Goal: Information Seeking & Learning: Learn about a topic

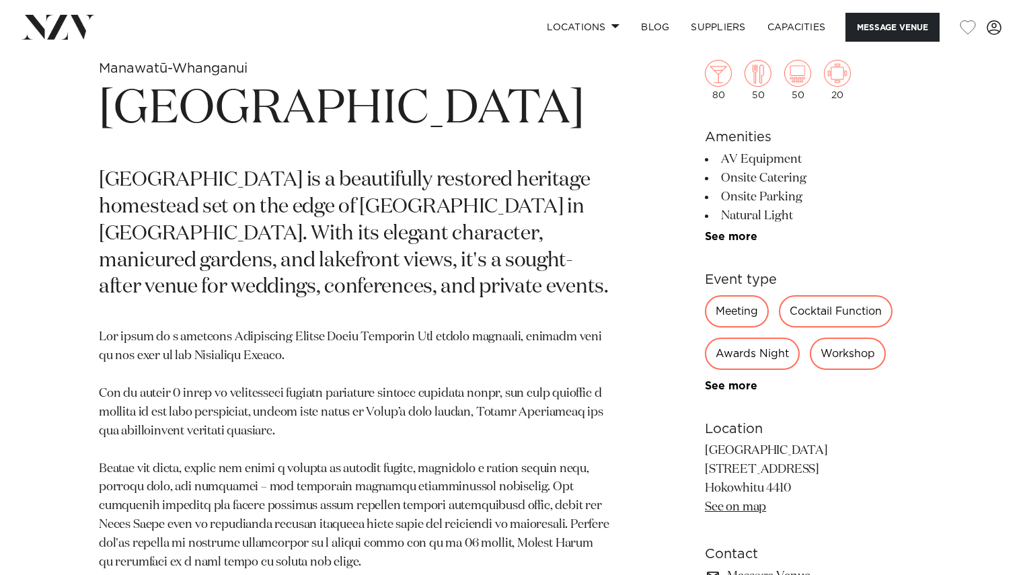
scroll to position [529, 0]
click at [729, 231] on link "See more" at bounding box center [757, 236] width 105 height 11
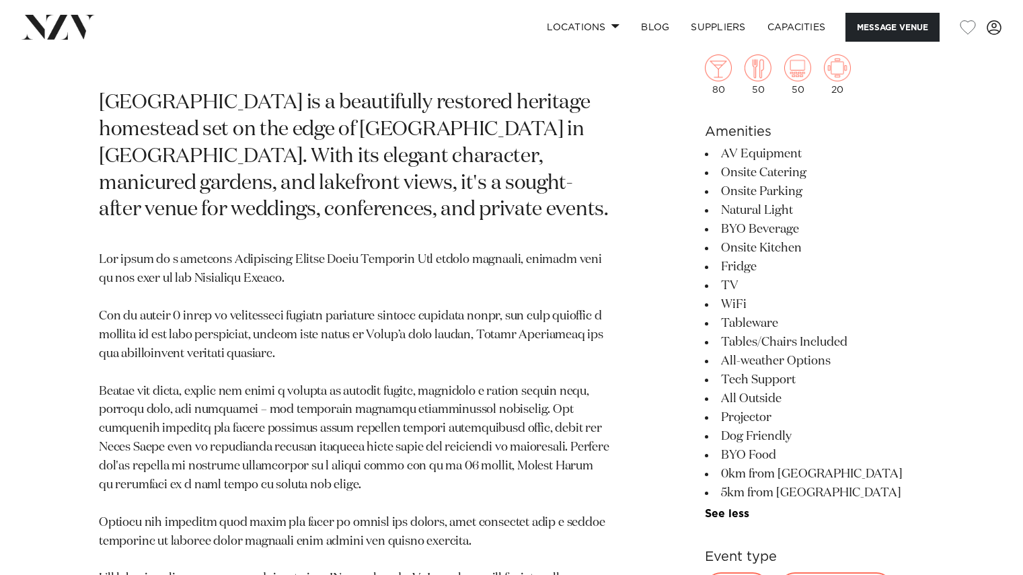
scroll to position [618, 0]
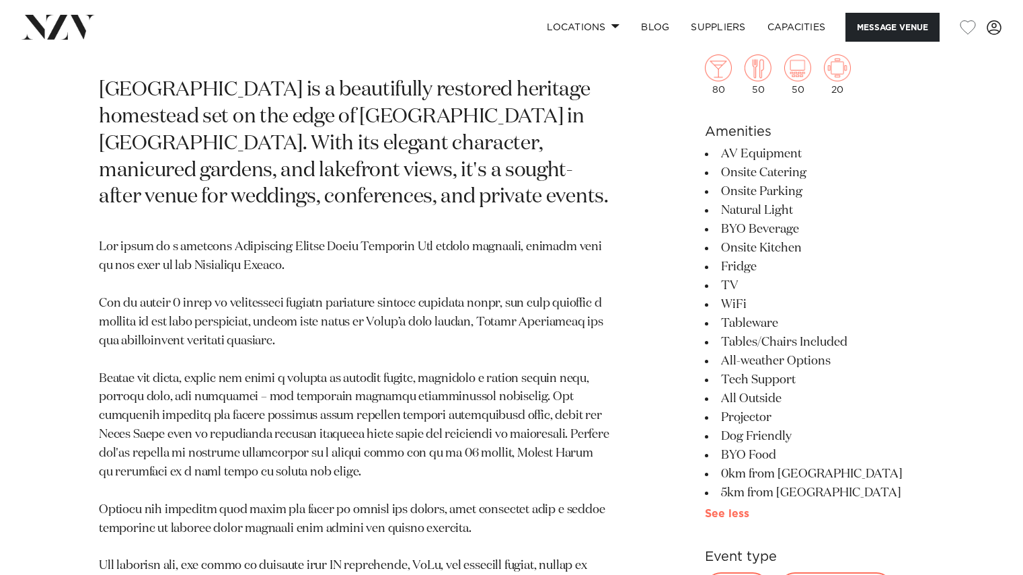
click at [725, 516] on link "See more" at bounding box center [753, 514] width 97 height 11
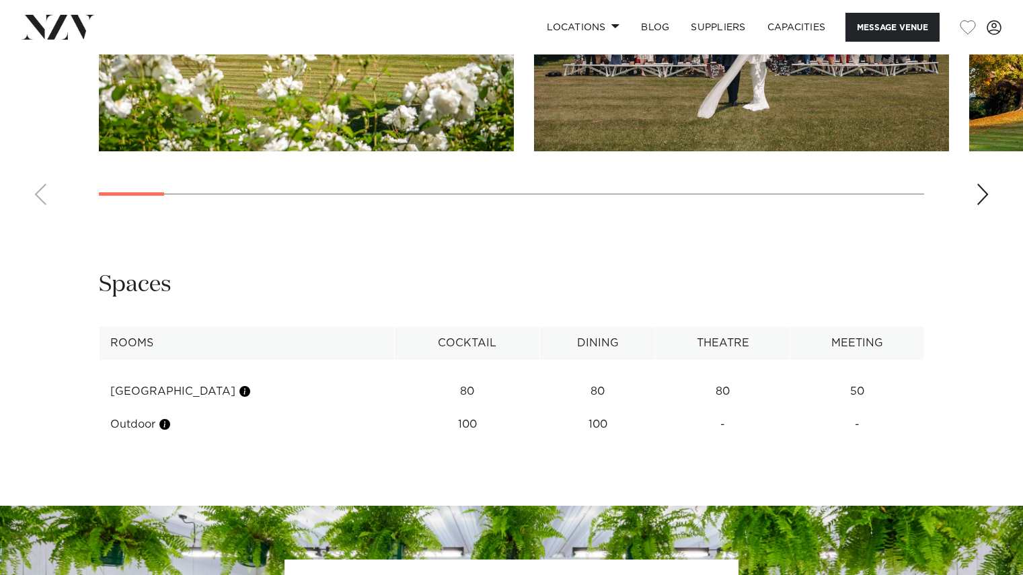
scroll to position [1917, 0]
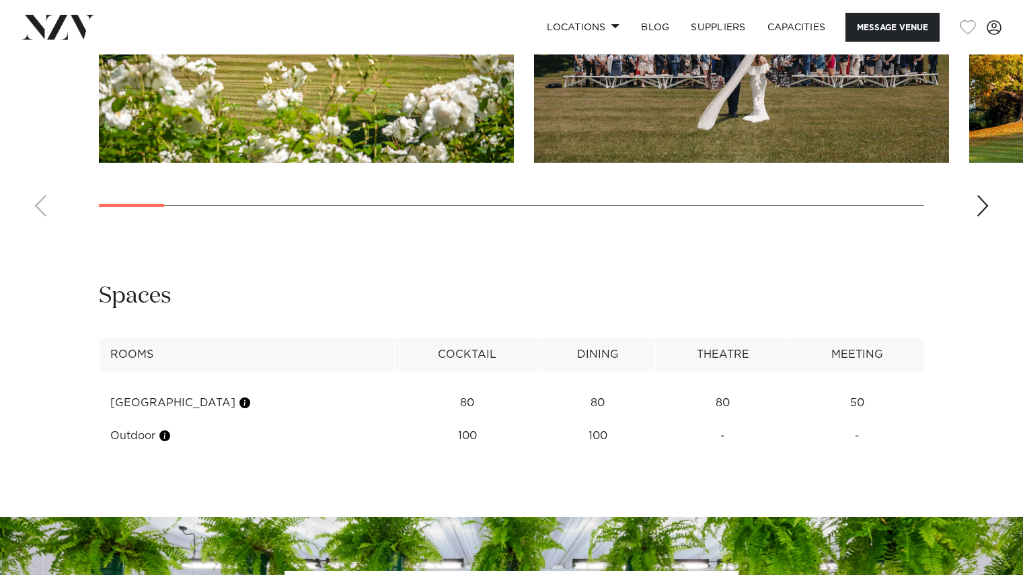
click at [986, 213] on div "Next slide" at bounding box center [982, 206] width 13 height 22
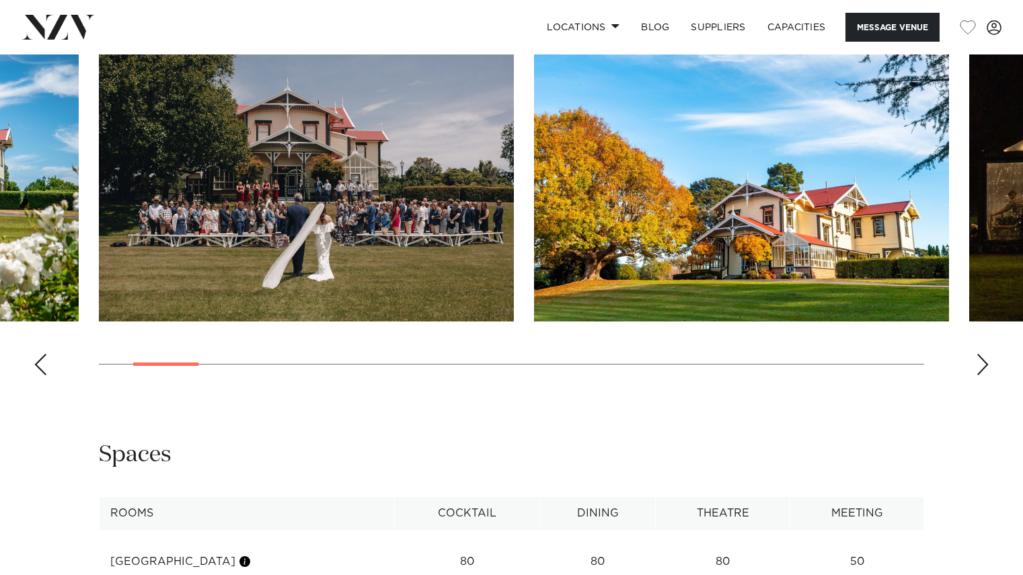
scroll to position [1693, 0]
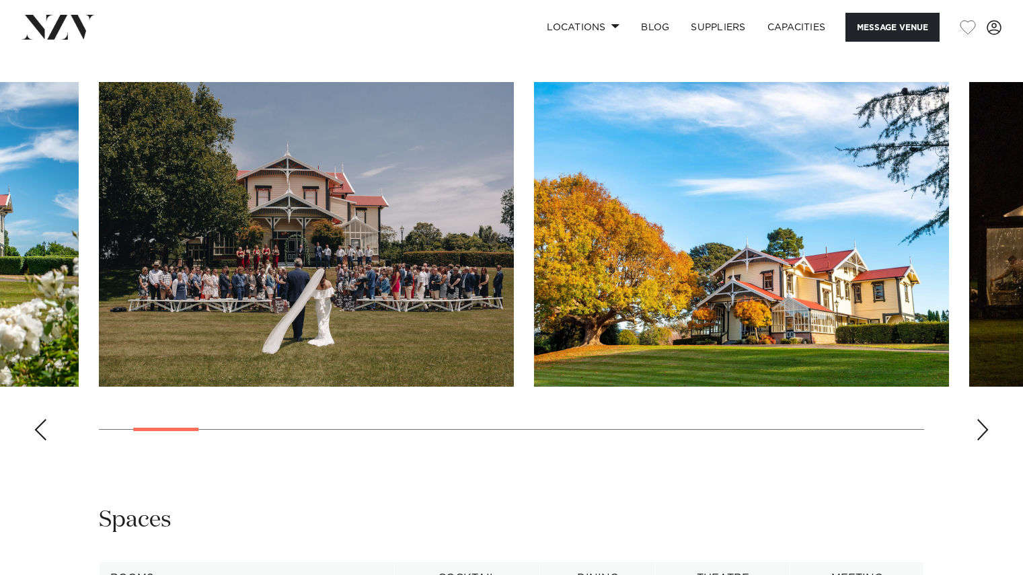
click at [986, 432] on div "Next slide" at bounding box center [982, 430] width 13 height 22
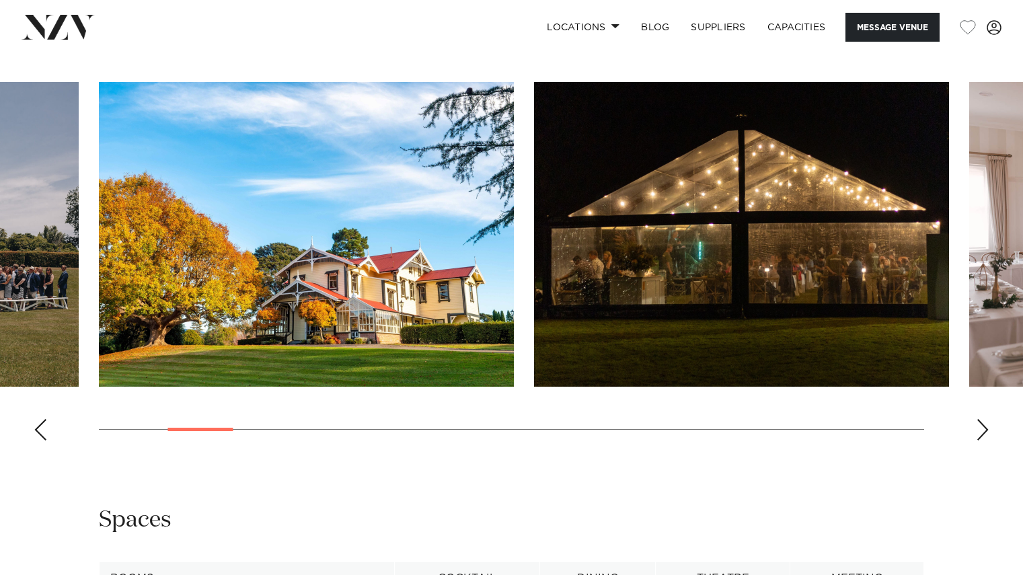
click at [986, 432] on div "Next slide" at bounding box center [982, 430] width 13 height 22
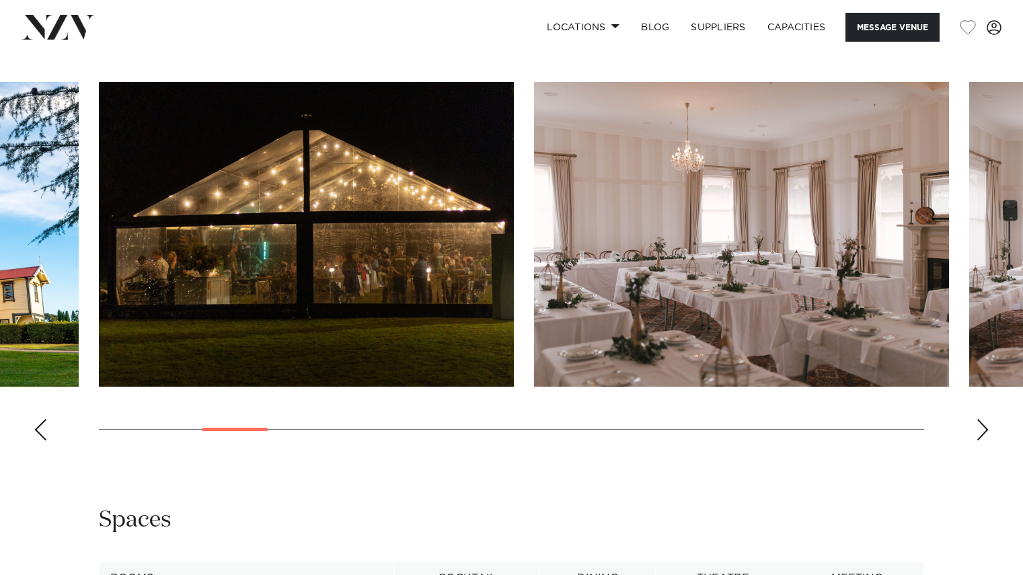
click at [986, 432] on div "Next slide" at bounding box center [982, 430] width 13 height 22
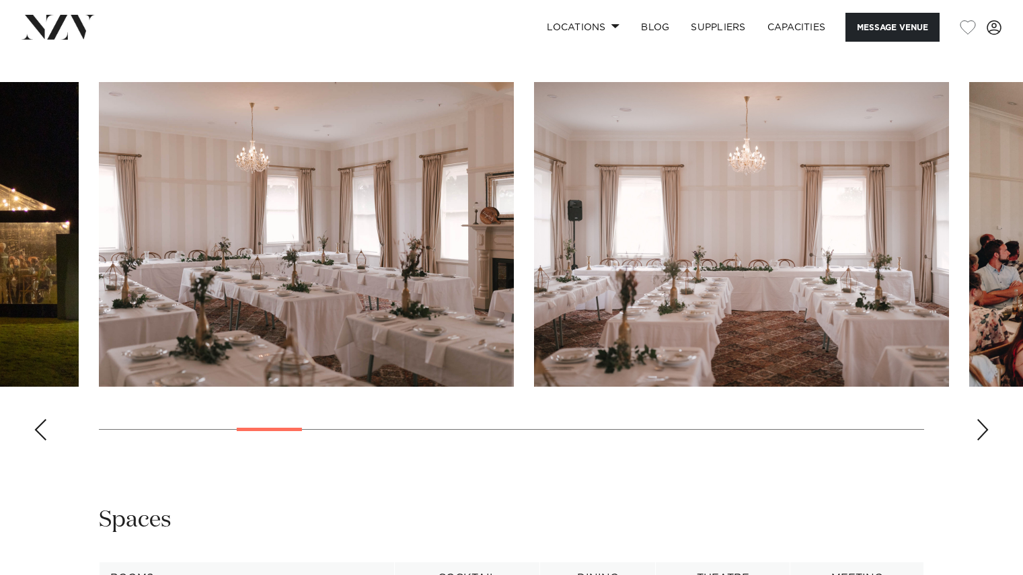
click at [986, 432] on div "Next slide" at bounding box center [982, 430] width 13 height 22
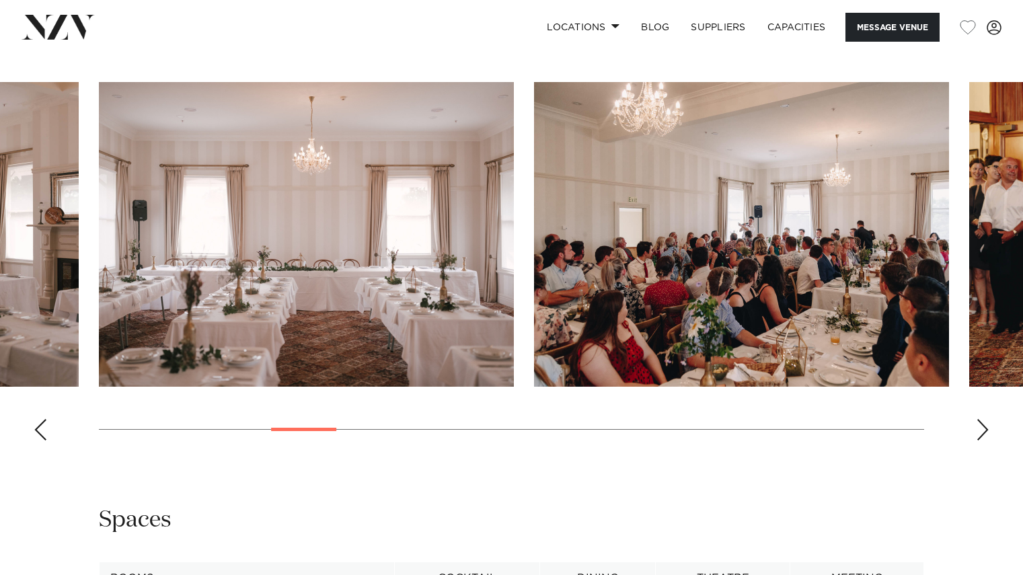
click at [986, 432] on div "Next slide" at bounding box center [982, 430] width 13 height 22
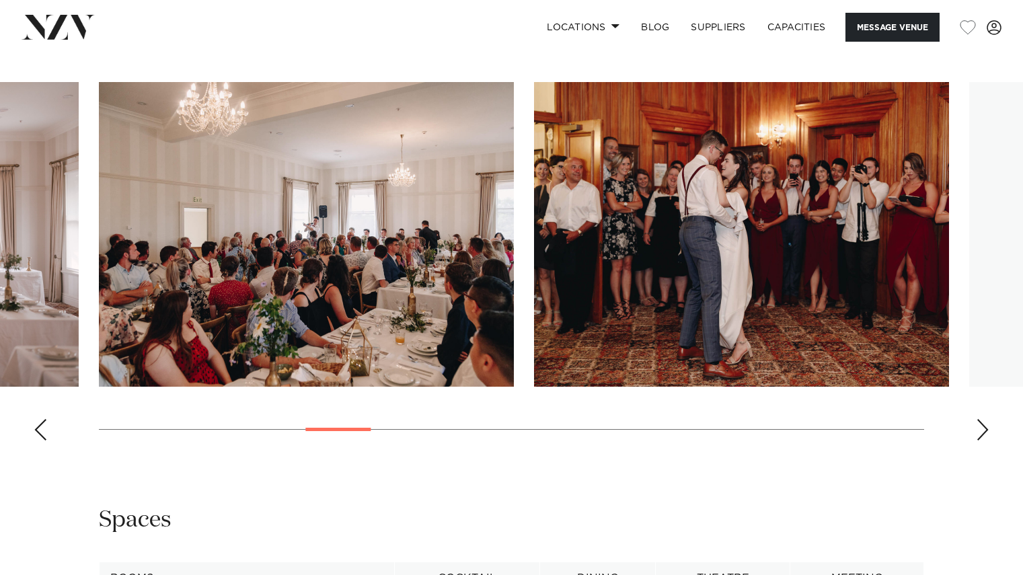
click at [986, 432] on div "Next slide" at bounding box center [982, 430] width 13 height 22
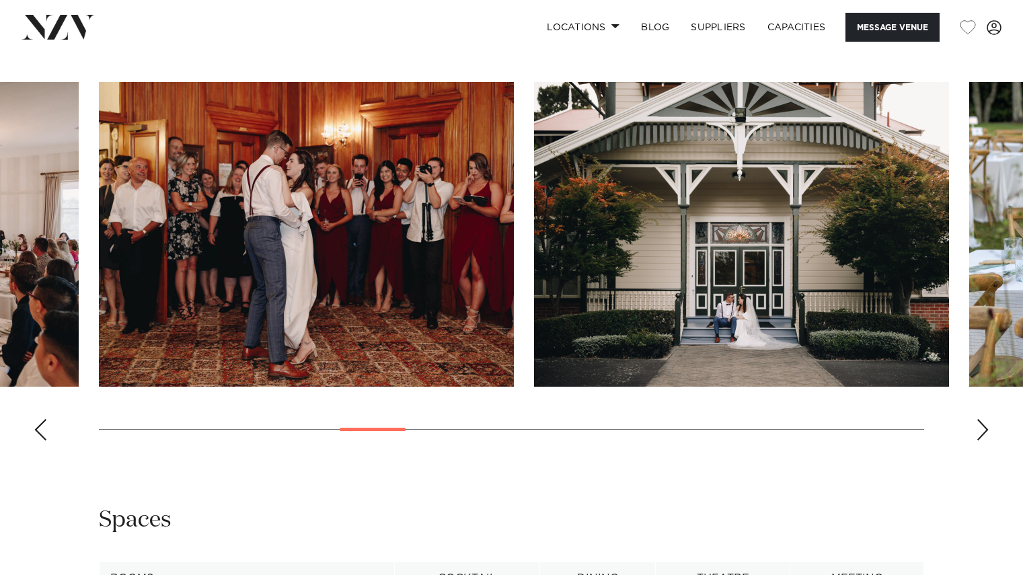
click at [986, 432] on div "Next slide" at bounding box center [982, 430] width 13 height 22
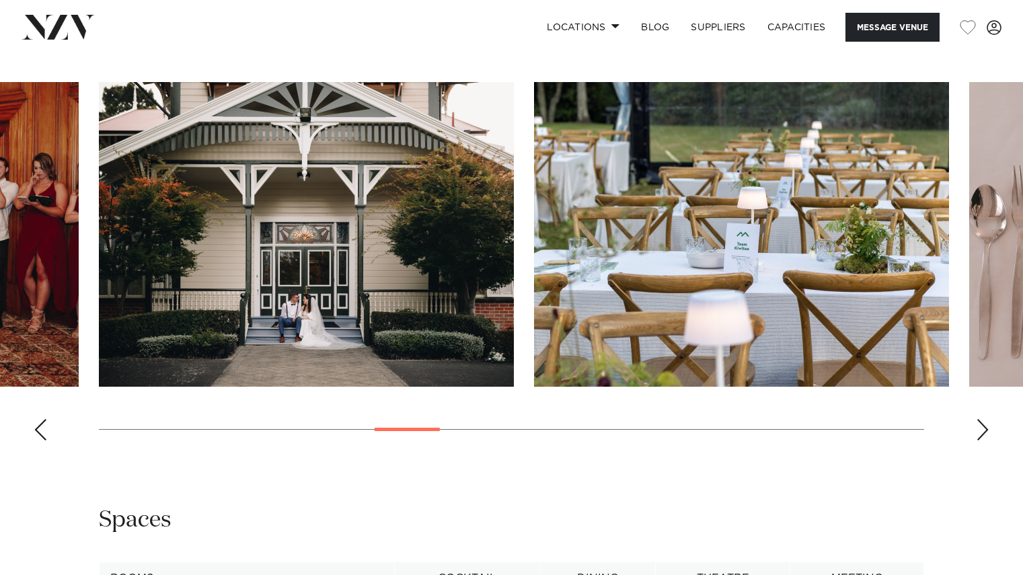
click at [986, 432] on div "Next slide" at bounding box center [982, 430] width 13 height 22
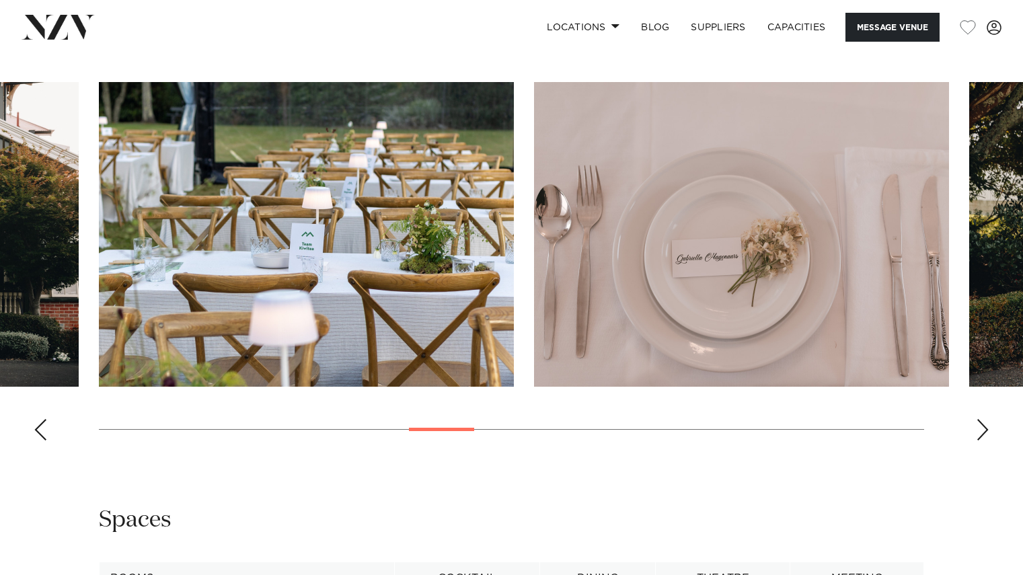
click at [986, 432] on div "Next slide" at bounding box center [982, 430] width 13 height 22
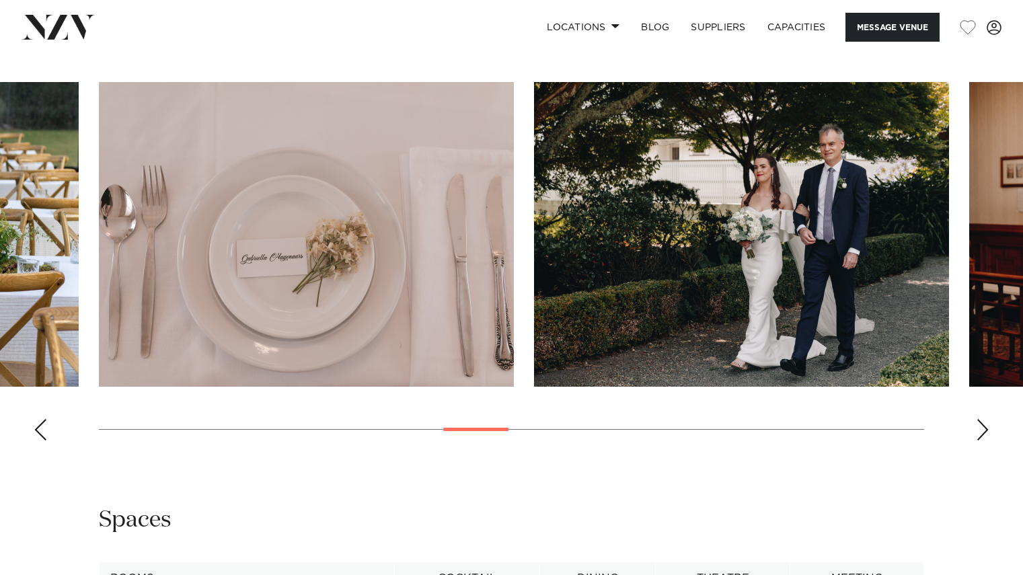
click at [986, 432] on div "Next slide" at bounding box center [982, 430] width 13 height 22
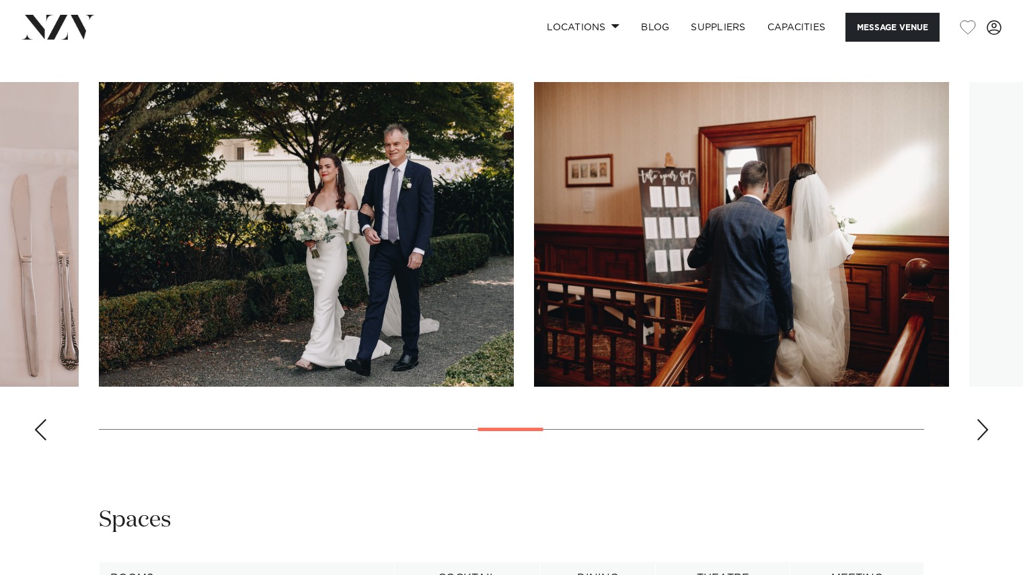
click at [986, 432] on div "Next slide" at bounding box center [982, 430] width 13 height 22
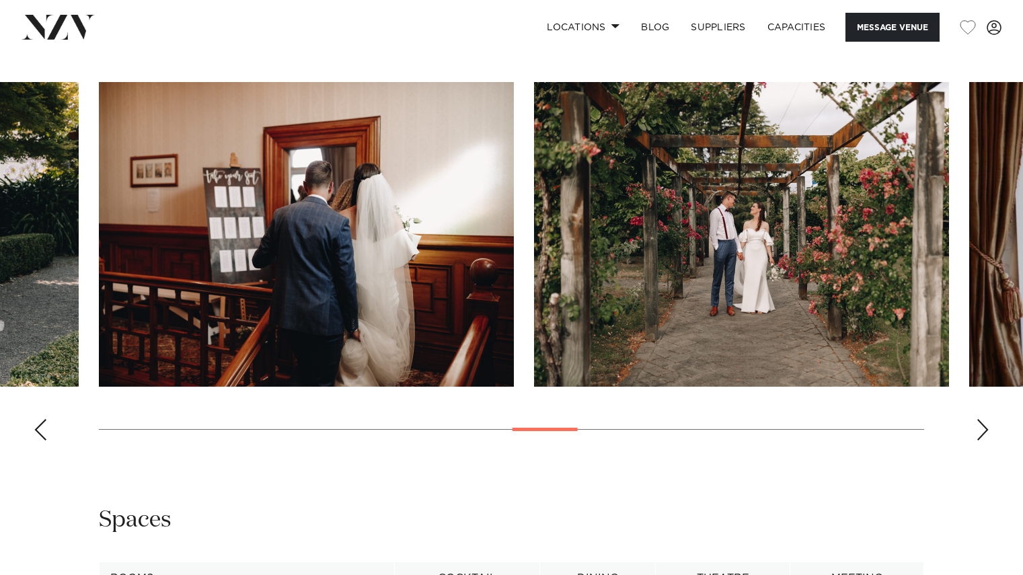
click at [986, 432] on div "Next slide" at bounding box center [982, 430] width 13 height 22
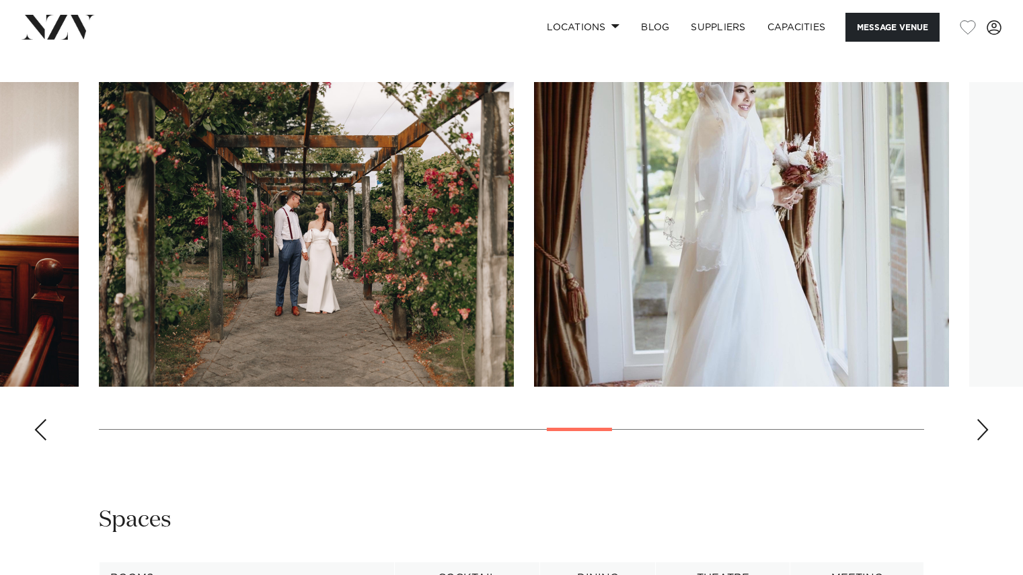
click at [986, 432] on div "Next slide" at bounding box center [982, 430] width 13 height 22
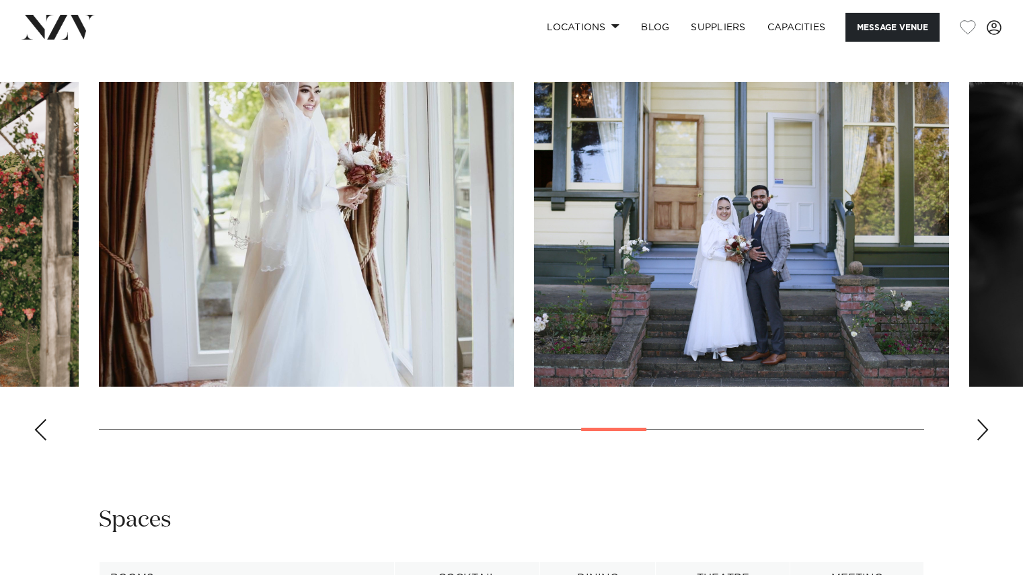
click at [986, 432] on div "Next slide" at bounding box center [982, 430] width 13 height 22
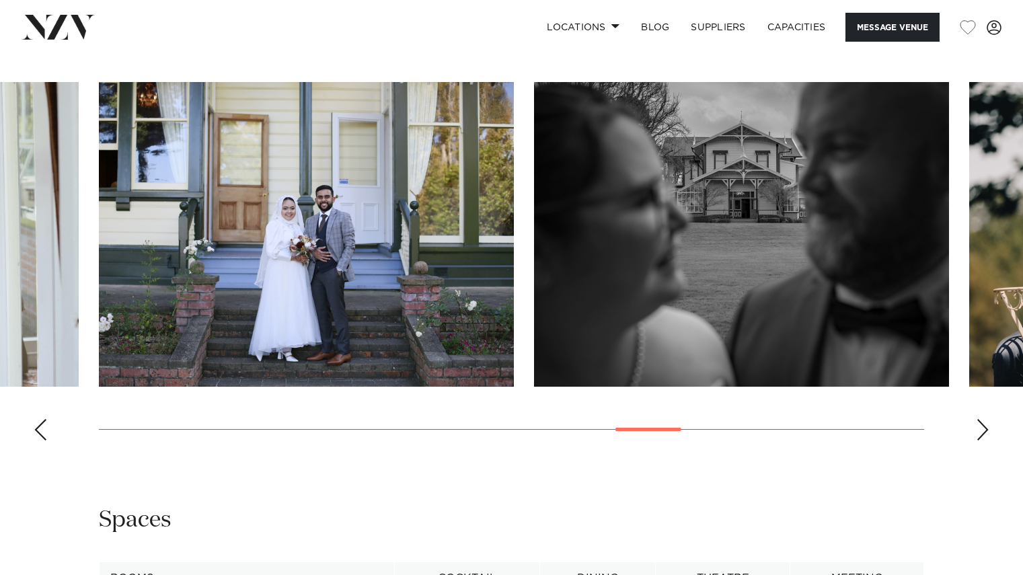
click at [986, 432] on div "Next slide" at bounding box center [982, 430] width 13 height 22
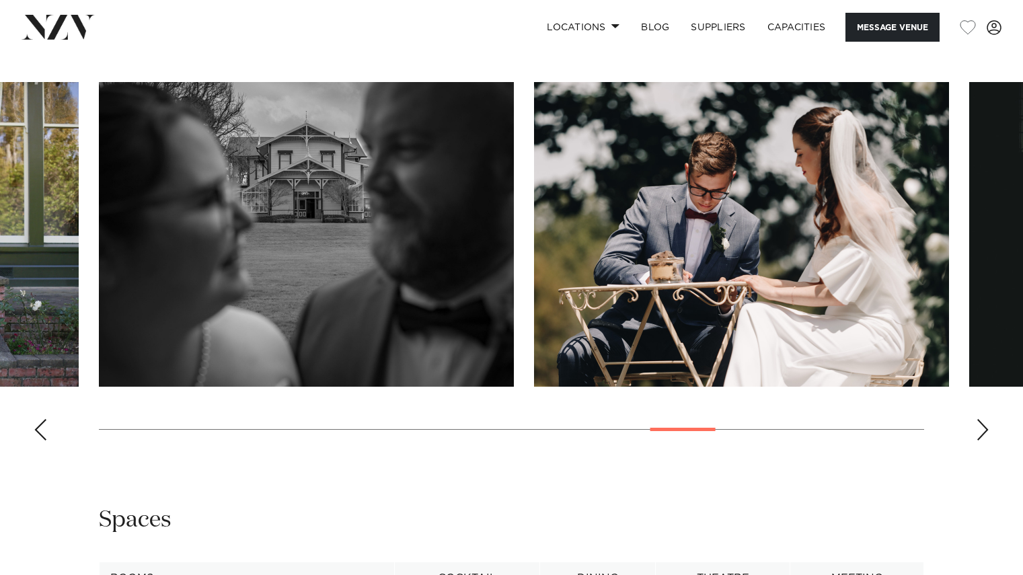
click at [986, 432] on div "Next slide" at bounding box center [982, 430] width 13 height 22
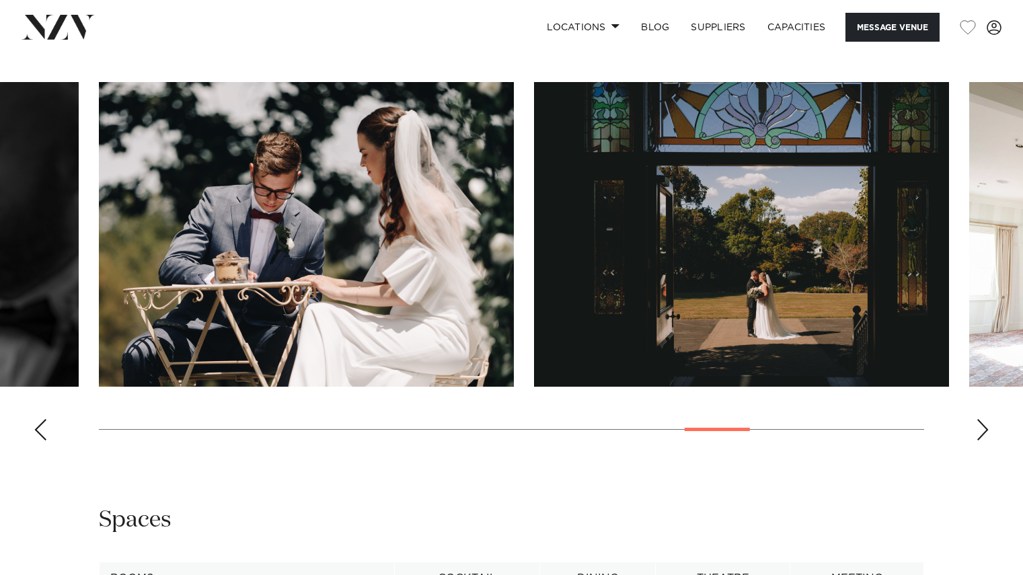
click at [986, 432] on div "Next slide" at bounding box center [982, 430] width 13 height 22
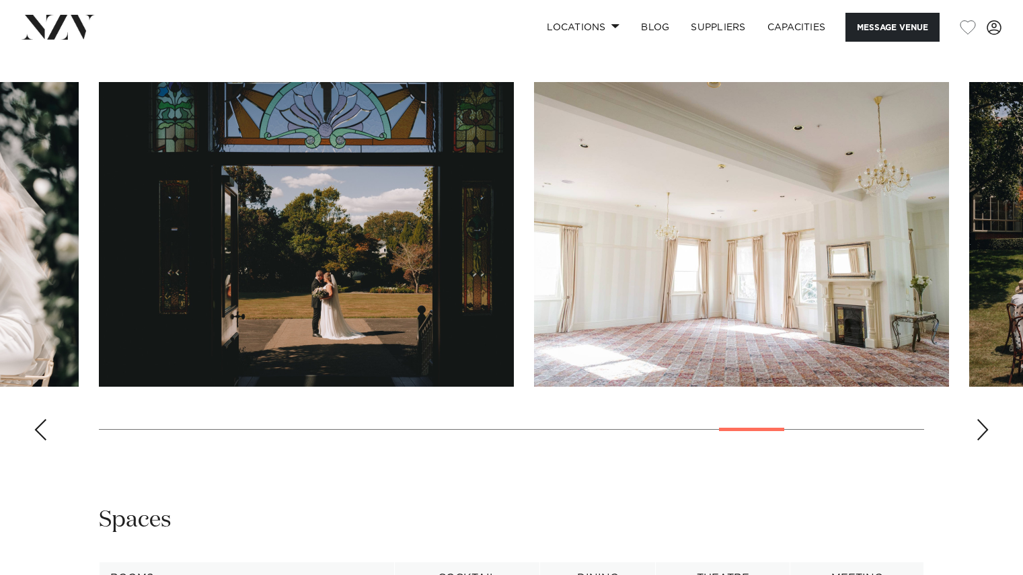
click at [986, 432] on div "Next slide" at bounding box center [982, 430] width 13 height 22
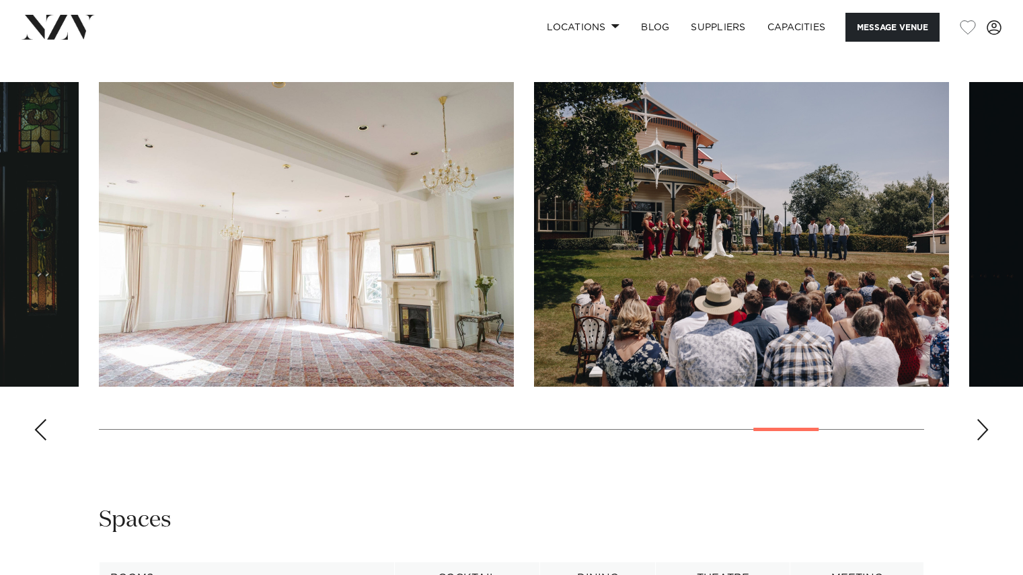
click at [986, 432] on div "Next slide" at bounding box center [982, 430] width 13 height 22
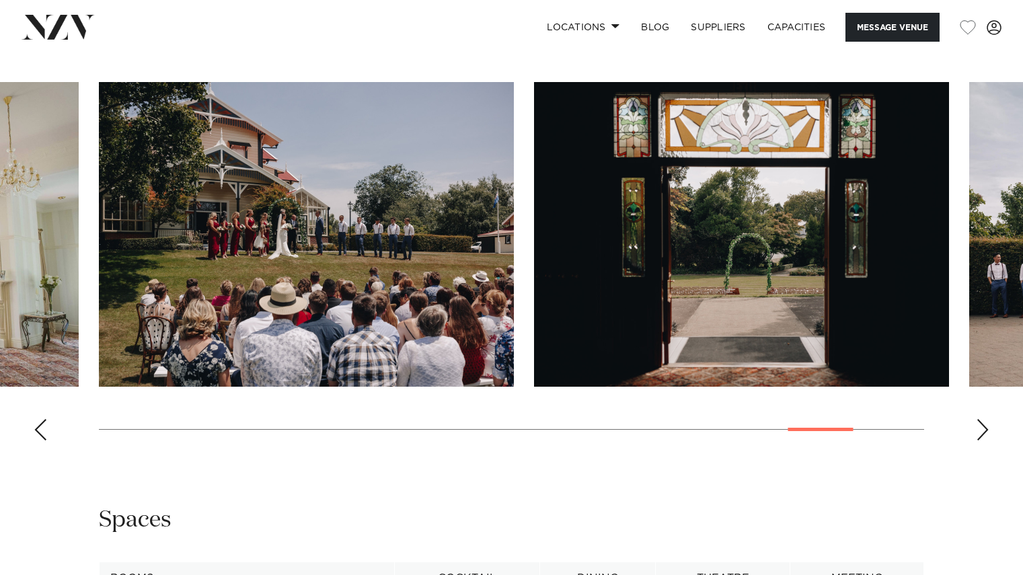
click at [986, 432] on div "Next slide" at bounding box center [982, 430] width 13 height 22
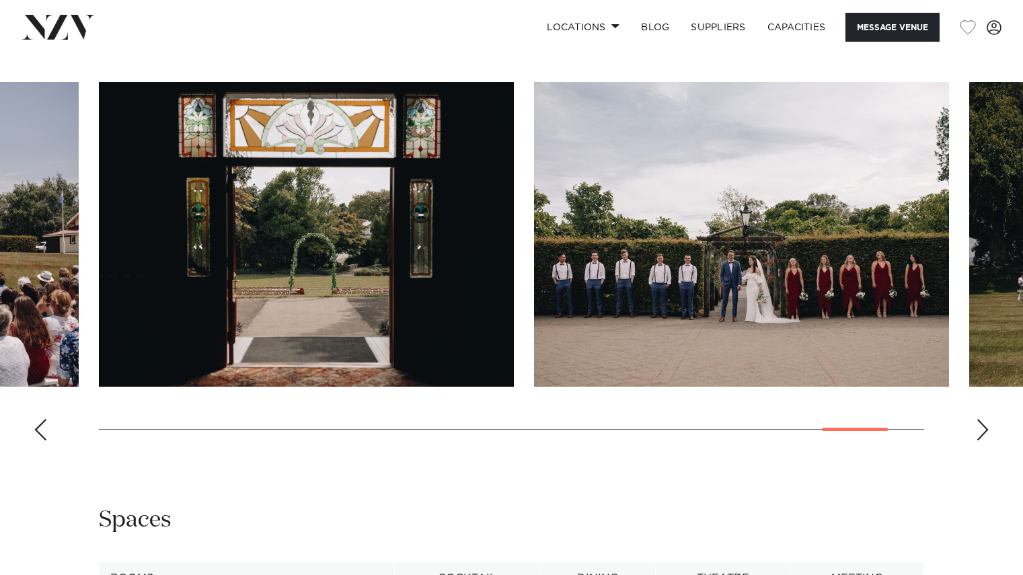
click at [986, 432] on div "Next slide" at bounding box center [982, 430] width 13 height 22
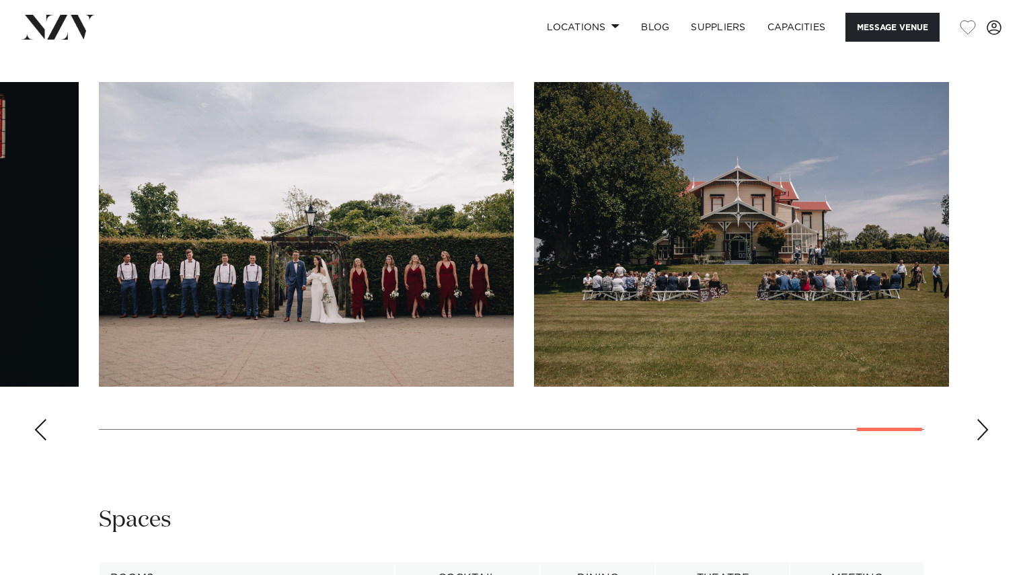
click at [986, 432] on div "Next slide" at bounding box center [982, 430] width 13 height 22
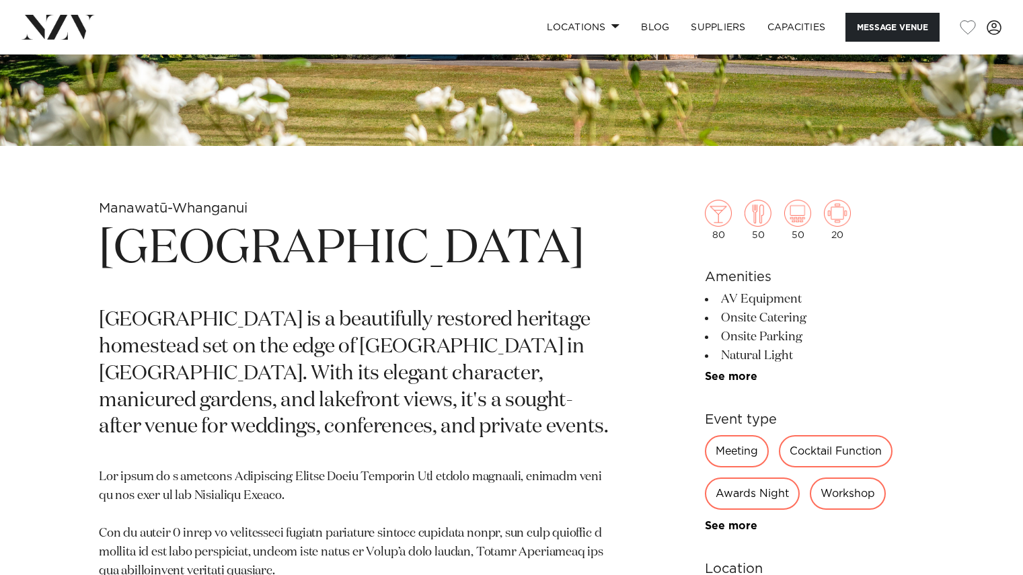
scroll to position [388, 0]
click at [729, 219] on img at bounding box center [718, 213] width 27 height 27
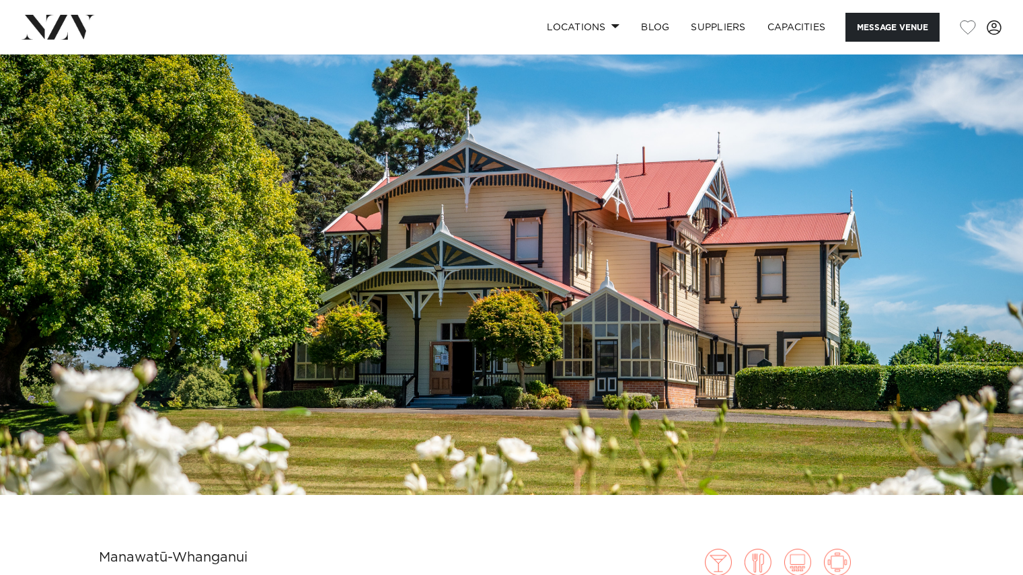
scroll to position [40, 0]
